Goal: Task Accomplishment & Management: Complete application form

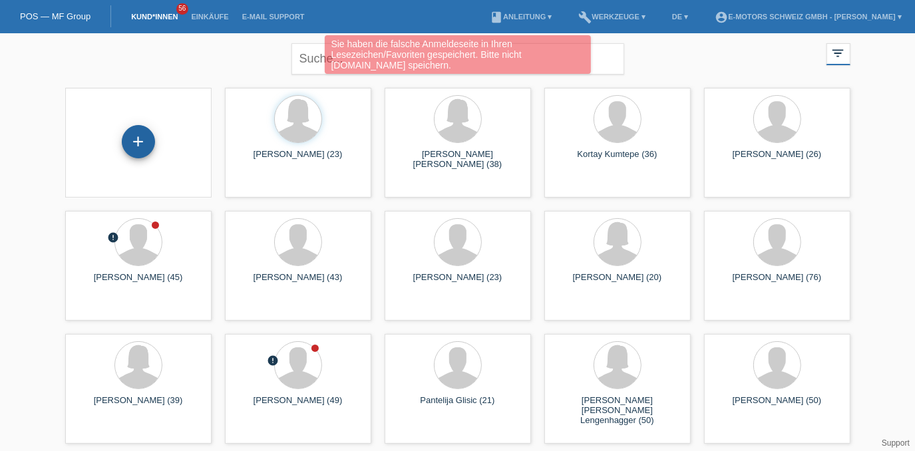
click at [133, 143] on div "+" at bounding box center [138, 141] width 33 height 33
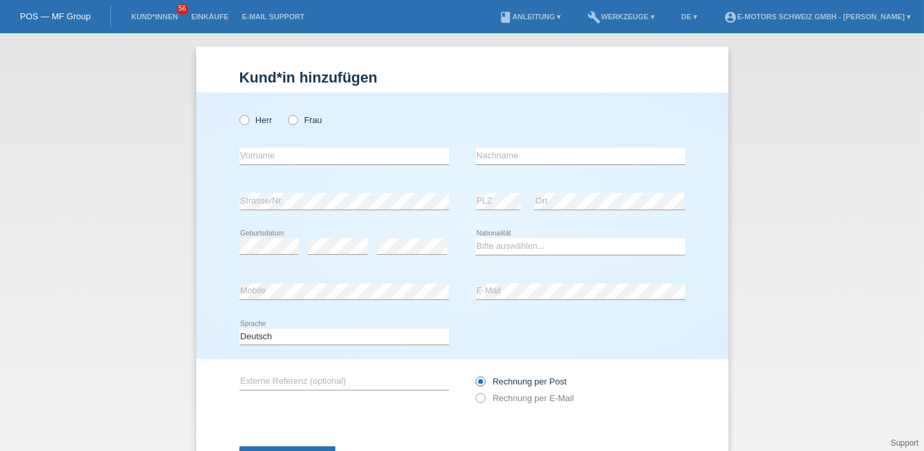
click at [281, 120] on div "Herr Frau" at bounding box center [344, 119] width 210 height 27
click at [286, 113] on icon at bounding box center [286, 113] width 0 height 0
click at [288, 120] on input "Frau" at bounding box center [292, 119] width 9 height 9
radio input "true"
click at [284, 158] on input "text" at bounding box center [344, 156] width 210 height 17
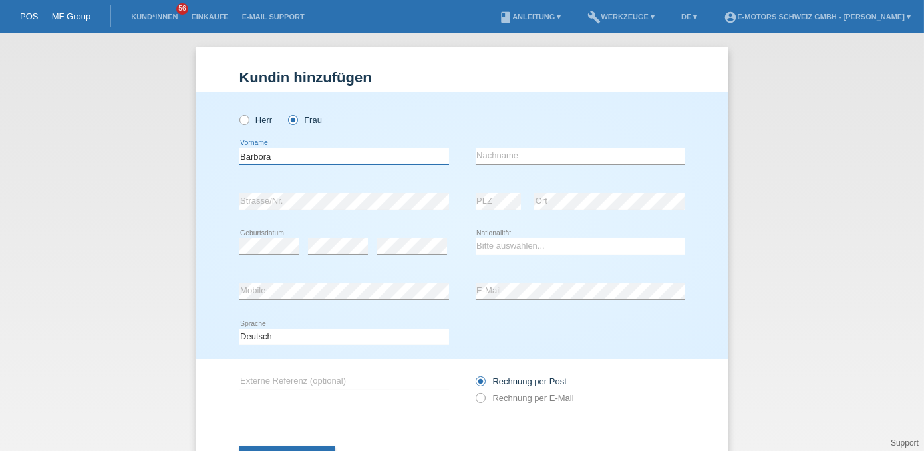
type input "Barbora"
click at [514, 154] on input "text" at bounding box center [581, 156] width 210 height 17
type input "Janosova"
click at [486, 247] on select "Bitte auswählen... Schweiz Deutschland Liechtenstein Österreich ------------ Af…" at bounding box center [581, 246] width 210 height 16
select select "CH"
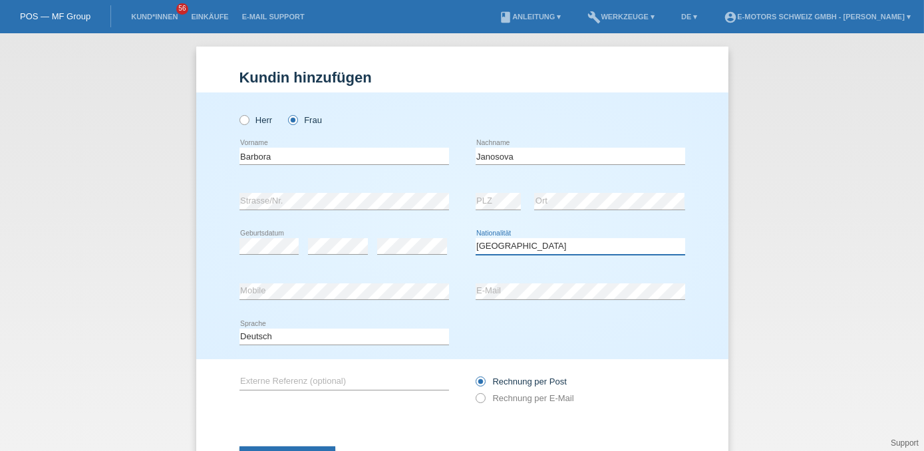
click at [476, 238] on select "Bitte auswählen... Schweiz Deutschland Liechtenstein Österreich ------------ Af…" at bounding box center [581, 246] width 210 height 16
click at [298, 281] on div "error Mobile" at bounding box center [344, 291] width 210 height 45
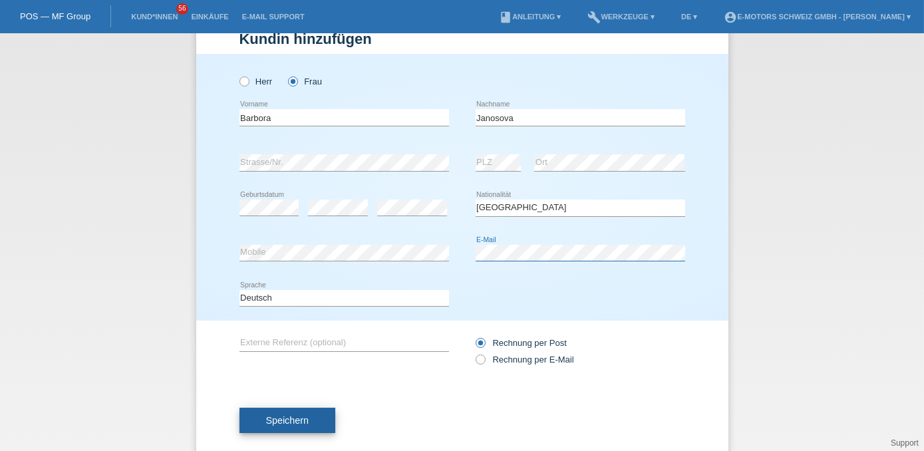
scroll to position [59, 0]
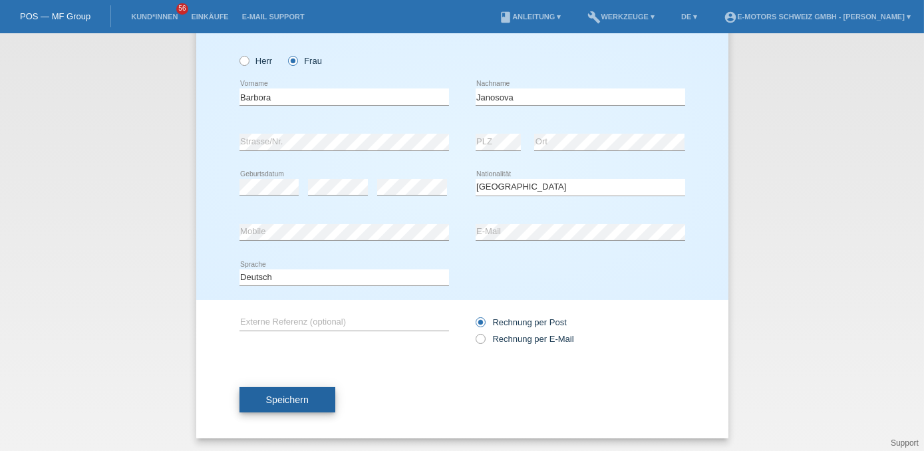
click at [311, 401] on button "Speichern" at bounding box center [287, 399] width 96 height 25
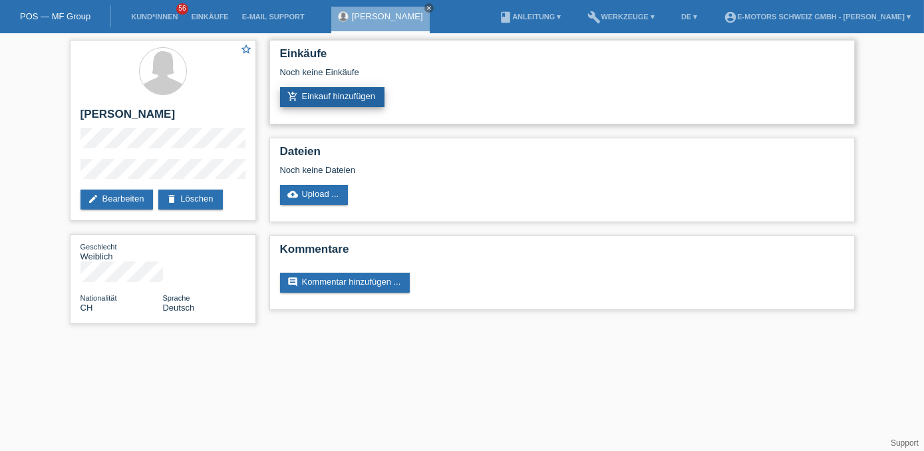
click at [325, 100] on link "add_shopping_cart Einkauf hinzufügen" at bounding box center [332, 97] width 105 height 20
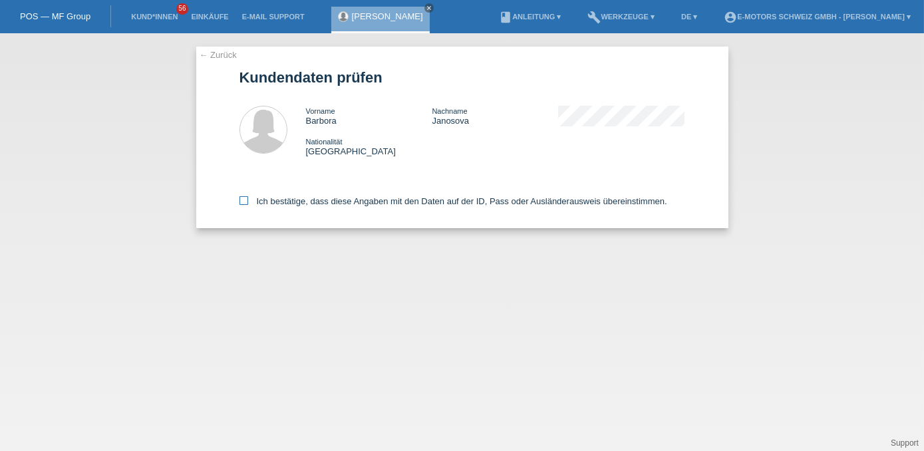
click at [329, 203] on label "Ich bestätige, dass diese Angaben mit den Daten auf der ID, Pass oder Ausländer…" at bounding box center [453, 201] width 428 height 10
click at [248, 203] on input "Ich bestätige, dass diese Angaben mit den Daten auf der ID, Pass oder Ausländer…" at bounding box center [243, 200] width 9 height 9
checkbox input "true"
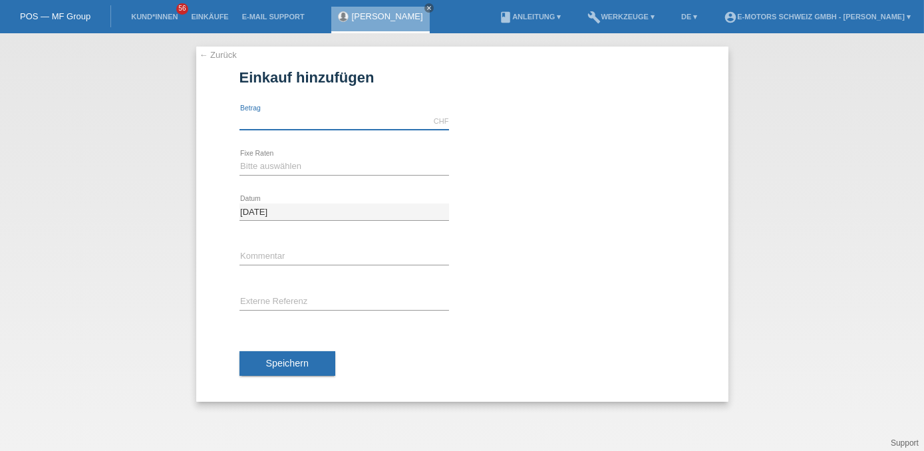
click at [309, 114] on input "text" at bounding box center [344, 121] width 210 height 17
type input "9000.00"
type input "Andi"
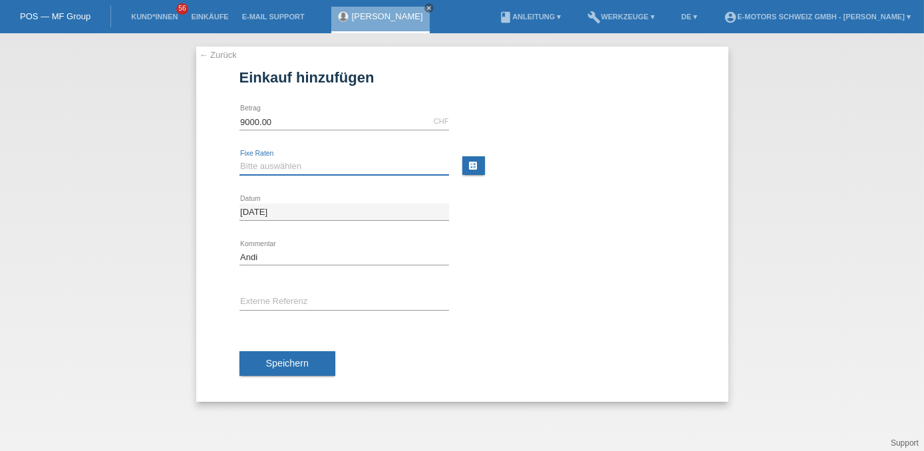
click at [273, 164] on select "Bitte auswählen 12 Raten 24 Raten 36 Raten 48 Raten" at bounding box center [344, 166] width 210 height 16
select select "216"
click at [239, 158] on select "Bitte auswählen 12 Raten 24 Raten 36 Raten 48 Raten" at bounding box center [344, 166] width 210 height 16
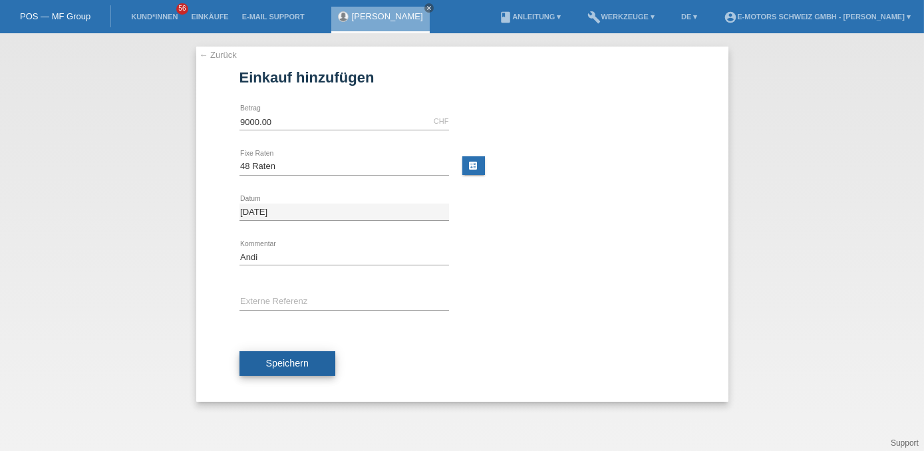
click at [291, 354] on button "Speichern" at bounding box center [287, 363] width 96 height 25
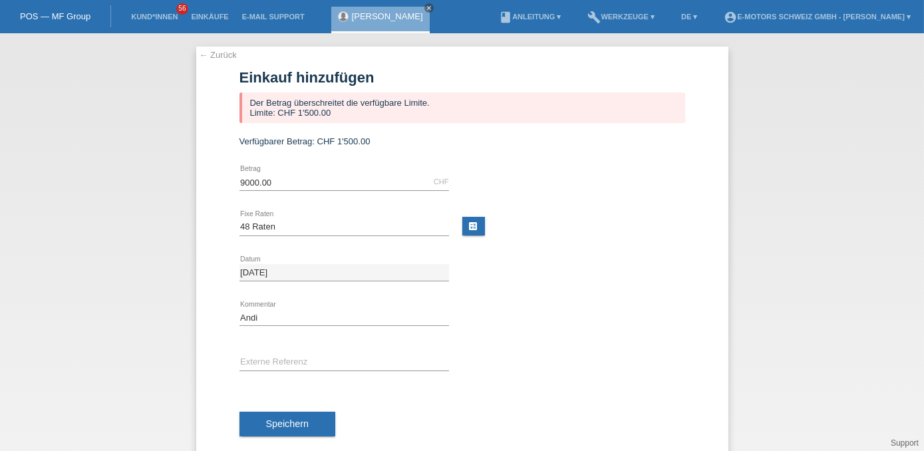
click at [349, 19] on div "Barbora Janosova close" at bounding box center [380, 20] width 98 height 27
click at [359, 17] on link "[PERSON_NAME]" at bounding box center [387, 16] width 71 height 10
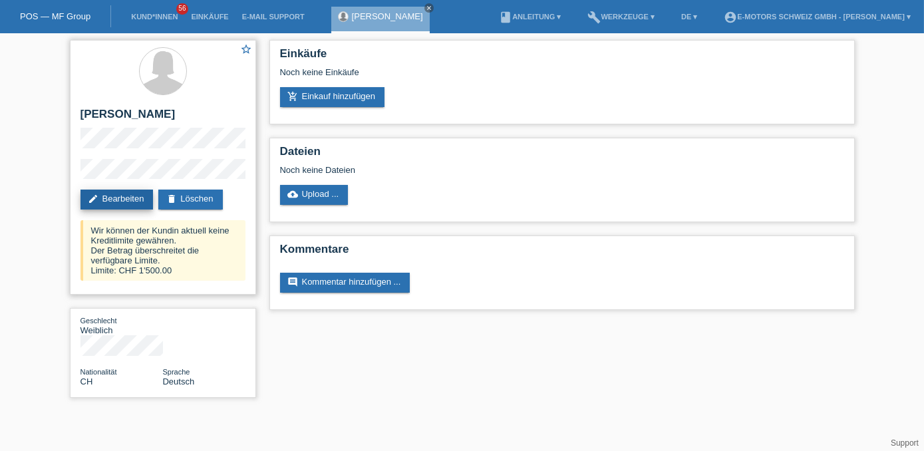
click at [140, 200] on link "edit Bearbeiten" at bounding box center [116, 200] width 73 height 20
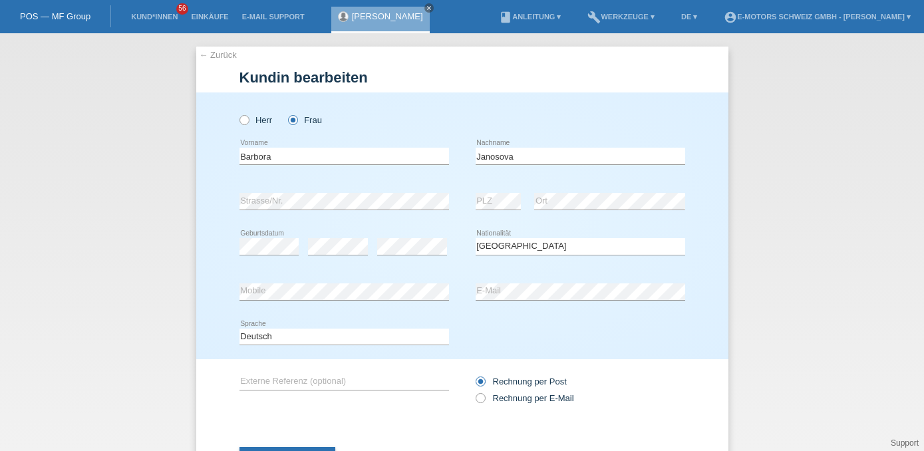
select select "CH"
click at [418, 227] on div "error" at bounding box center [412, 246] width 70 height 45
drag, startPoint x: 282, startPoint y: 158, endPoint x: 227, endPoint y: 162, distance: 54.6
click at [227, 162] on div "Herr Frau Barbora error Vorname C" at bounding box center [462, 225] width 532 height 267
type input "Marta"
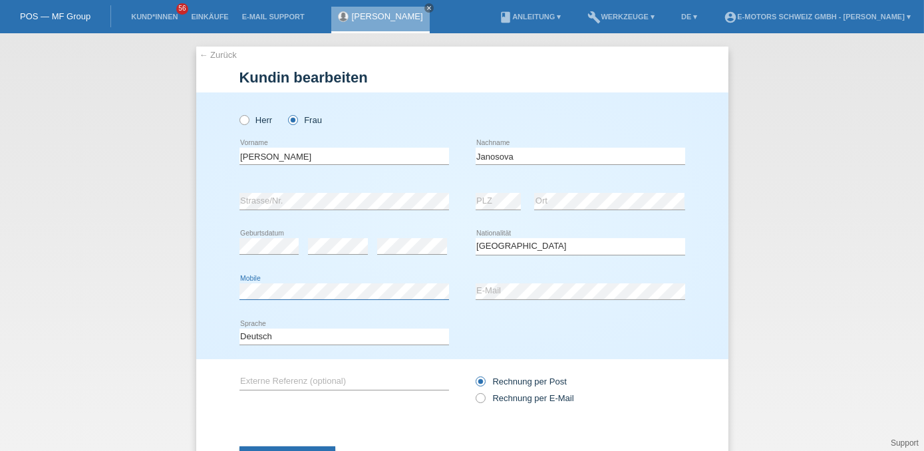
click at [220, 295] on div "Herr Frau Marta error Vorname" at bounding box center [462, 225] width 532 height 267
click at [454, 304] on div "error Mobile error E-Mail" at bounding box center [462, 291] width 446 height 45
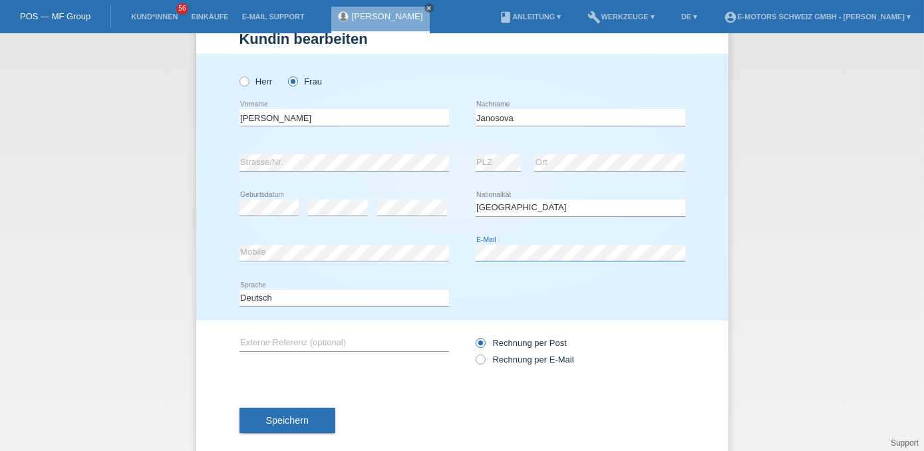
scroll to position [59, 0]
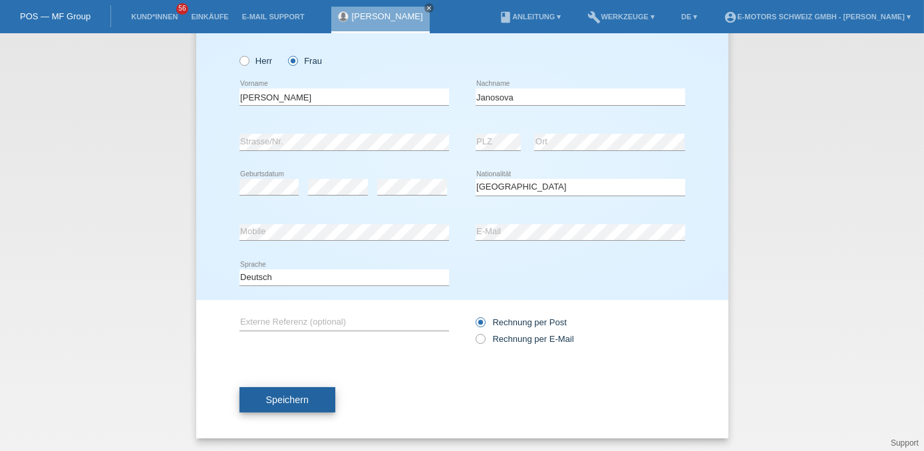
click at [311, 392] on button "Speichern" at bounding box center [287, 399] width 96 height 25
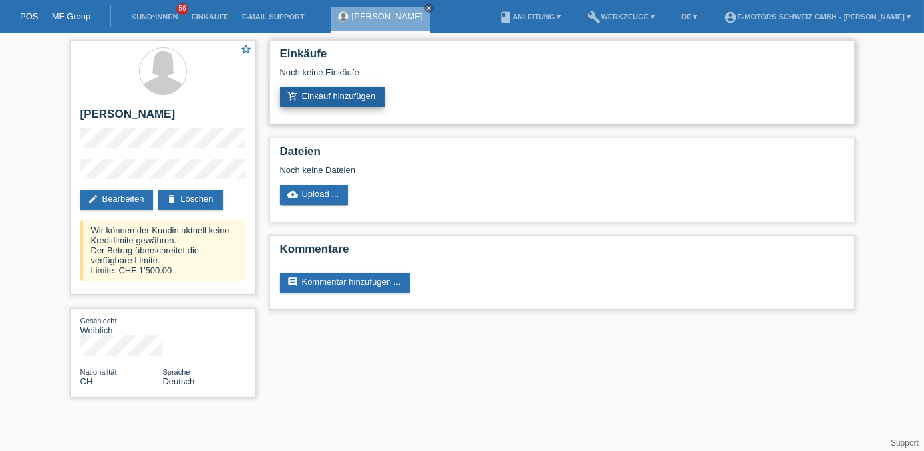
click at [323, 100] on link "add_shopping_cart Einkauf hinzufügen" at bounding box center [332, 97] width 105 height 20
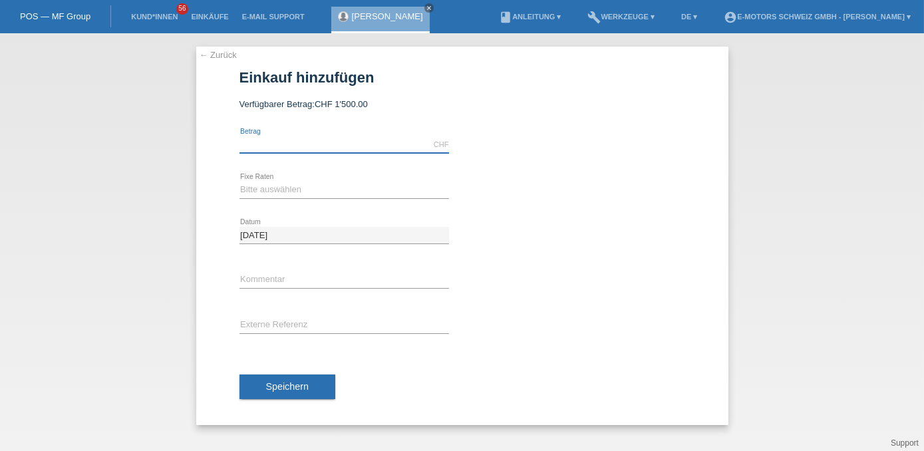
click at [311, 148] on input "text" at bounding box center [344, 144] width 210 height 17
type input "4490.00"
click at [264, 192] on select "Bitte auswählen 12 Raten 24 Raten 36 Raten 48 Raten" at bounding box center [344, 190] width 210 height 16
select select "216"
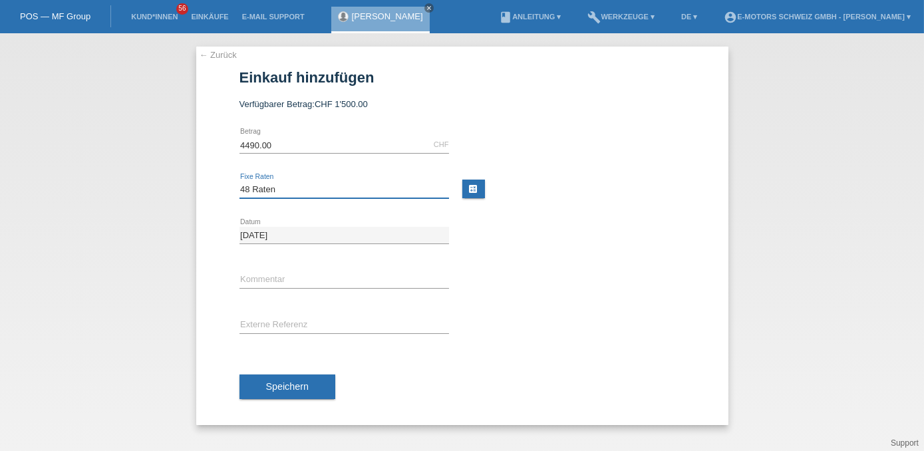
click at [239, 182] on select "Bitte auswählen 12 Raten 24 Raten 36 Raten 48 Raten" at bounding box center [344, 190] width 210 height 16
click at [295, 384] on span "Speichern" at bounding box center [287, 386] width 43 height 11
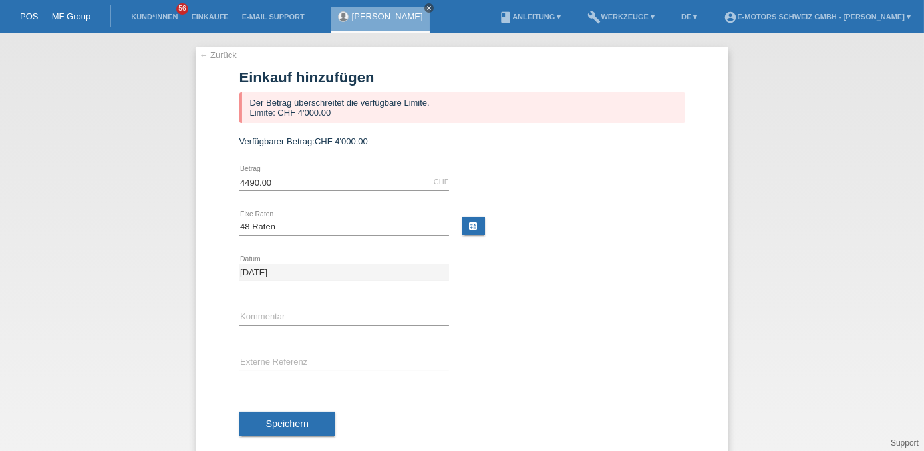
click at [426, 7] on icon "close" at bounding box center [429, 8] width 7 height 7
